Goal: Transaction & Acquisition: Obtain resource

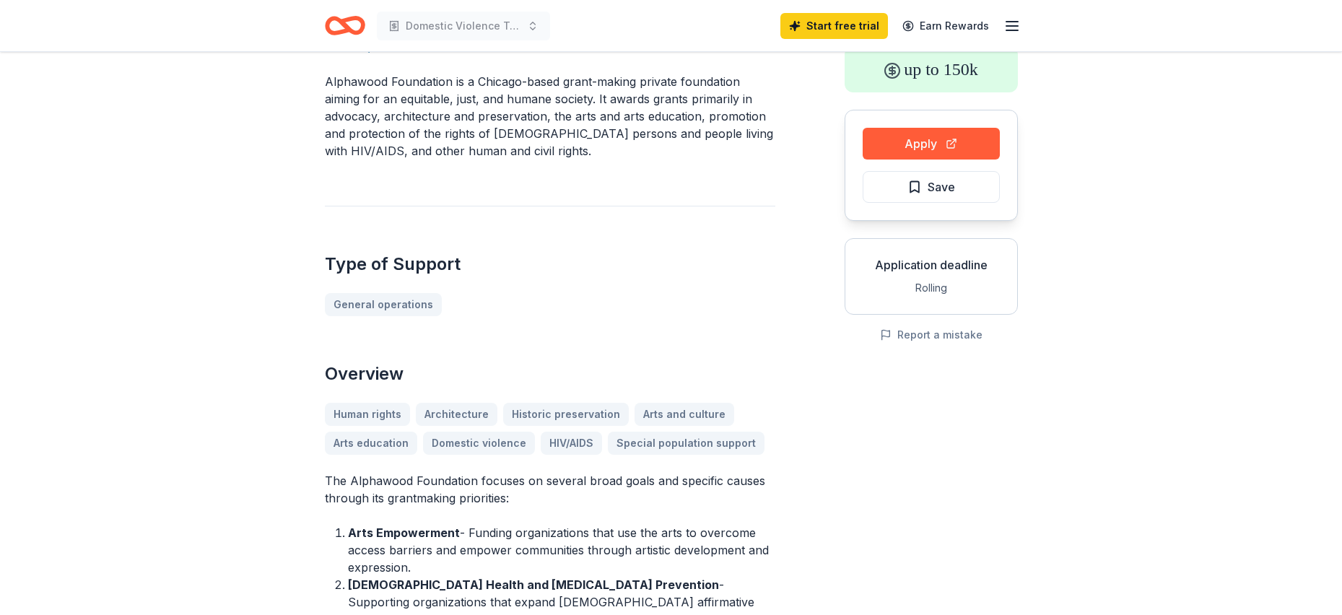
scroll to position [72, 0]
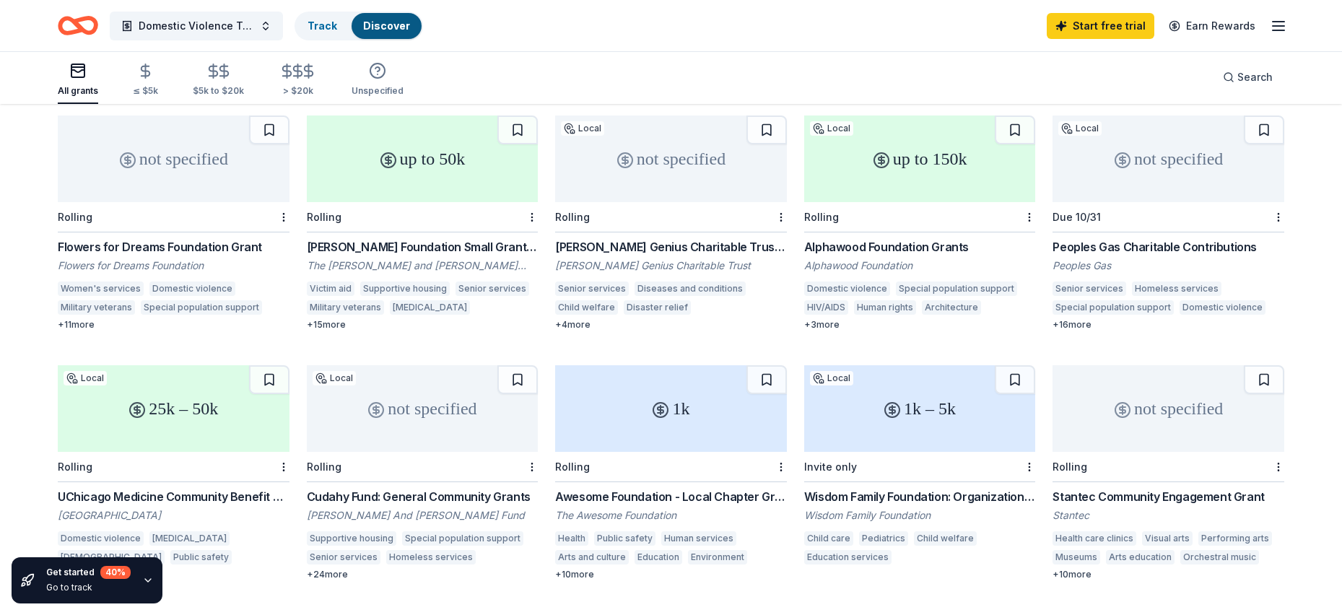
scroll to position [144, 0]
click at [572, 318] on div "+ 4 more" at bounding box center [671, 324] width 232 height 12
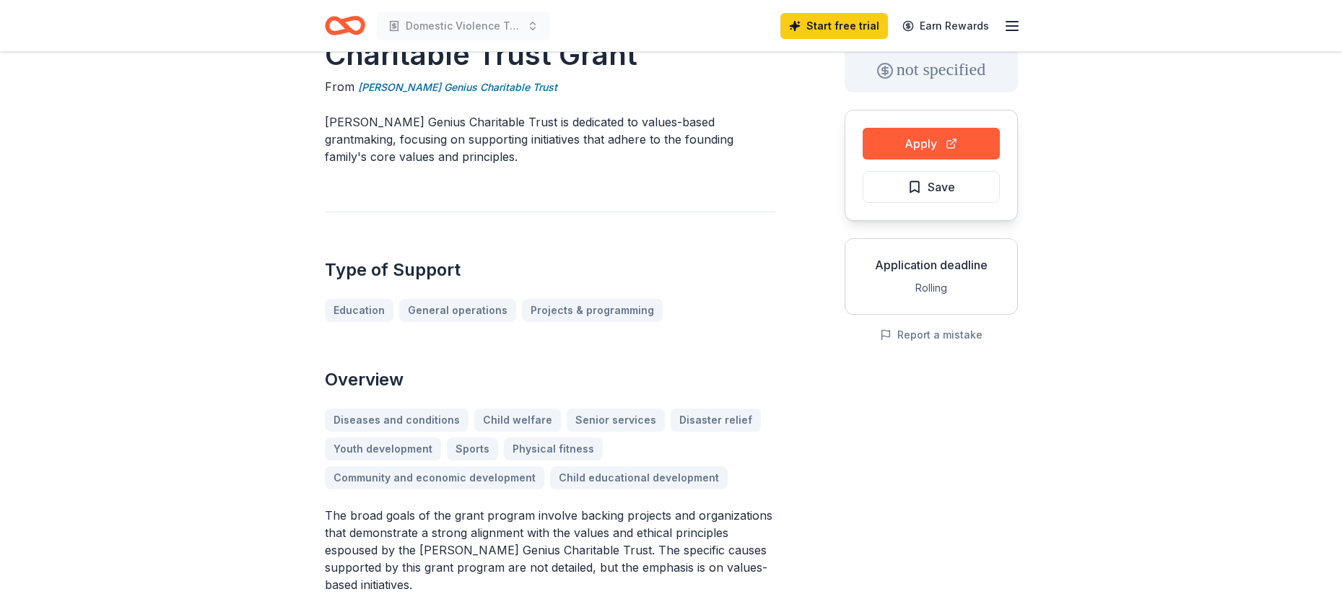
scroll to position [72, 0]
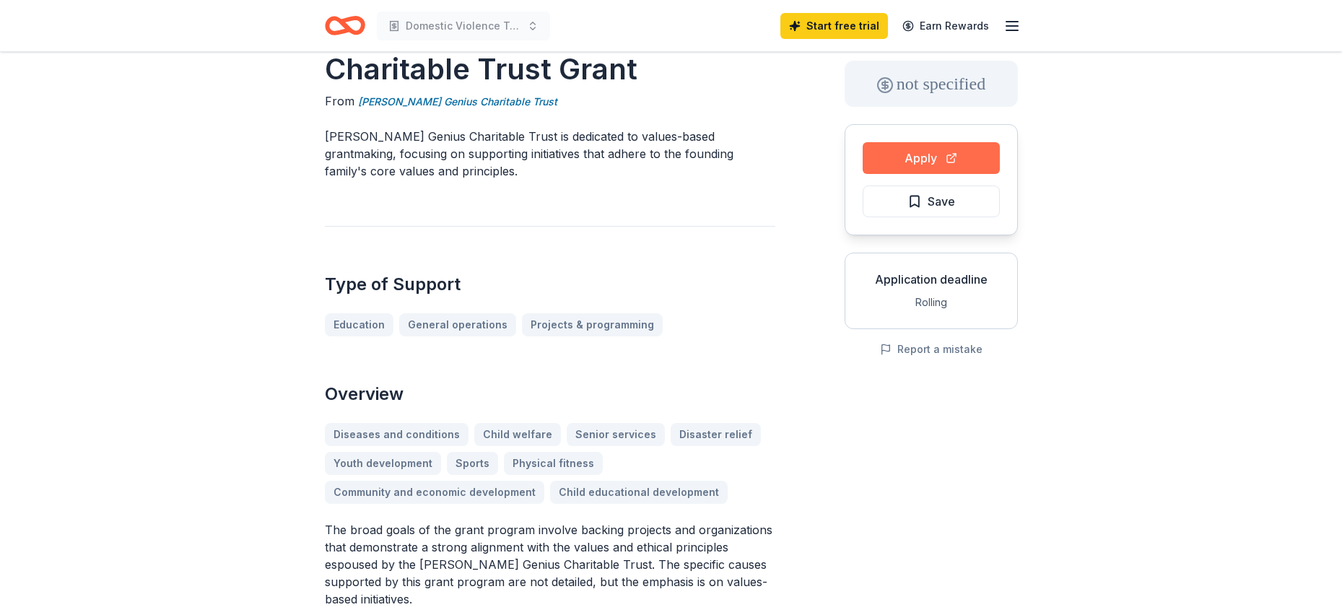
click at [914, 162] on button "Apply" at bounding box center [931, 158] width 137 height 32
